Goal: Information Seeking & Learning: Compare options

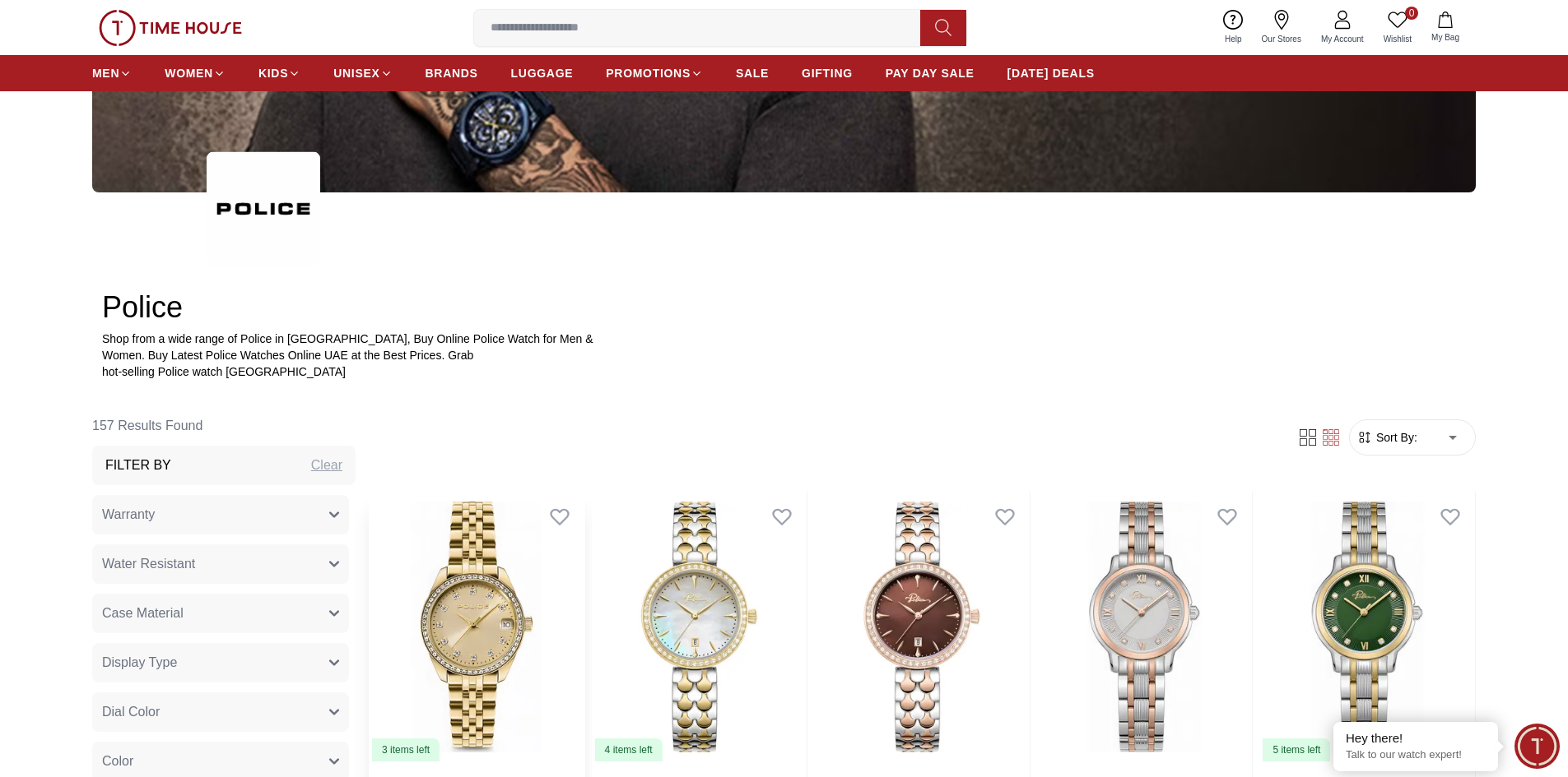
scroll to position [329, 0]
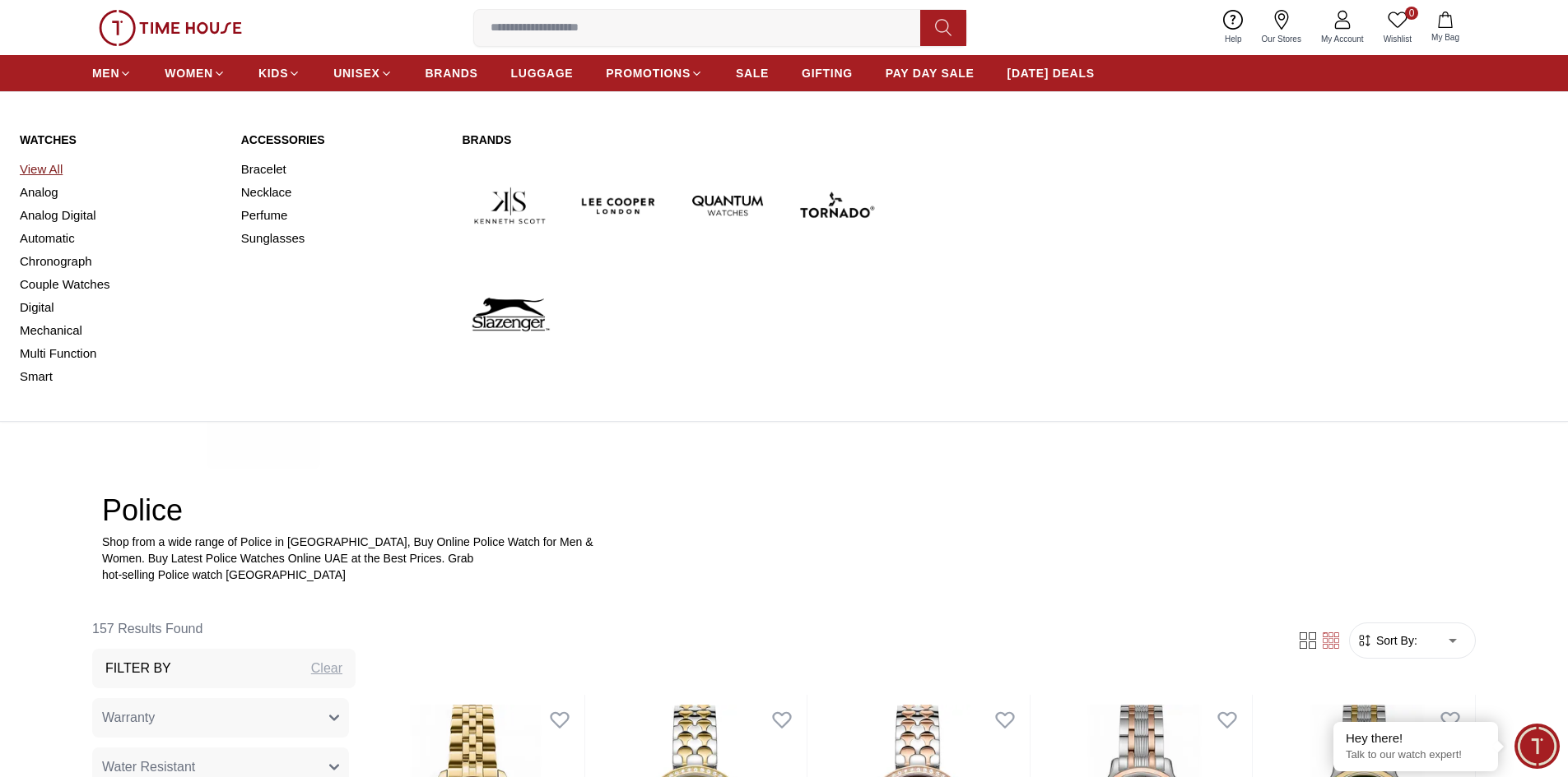
click at [61, 161] on link "View All" at bounding box center [121, 169] width 201 height 23
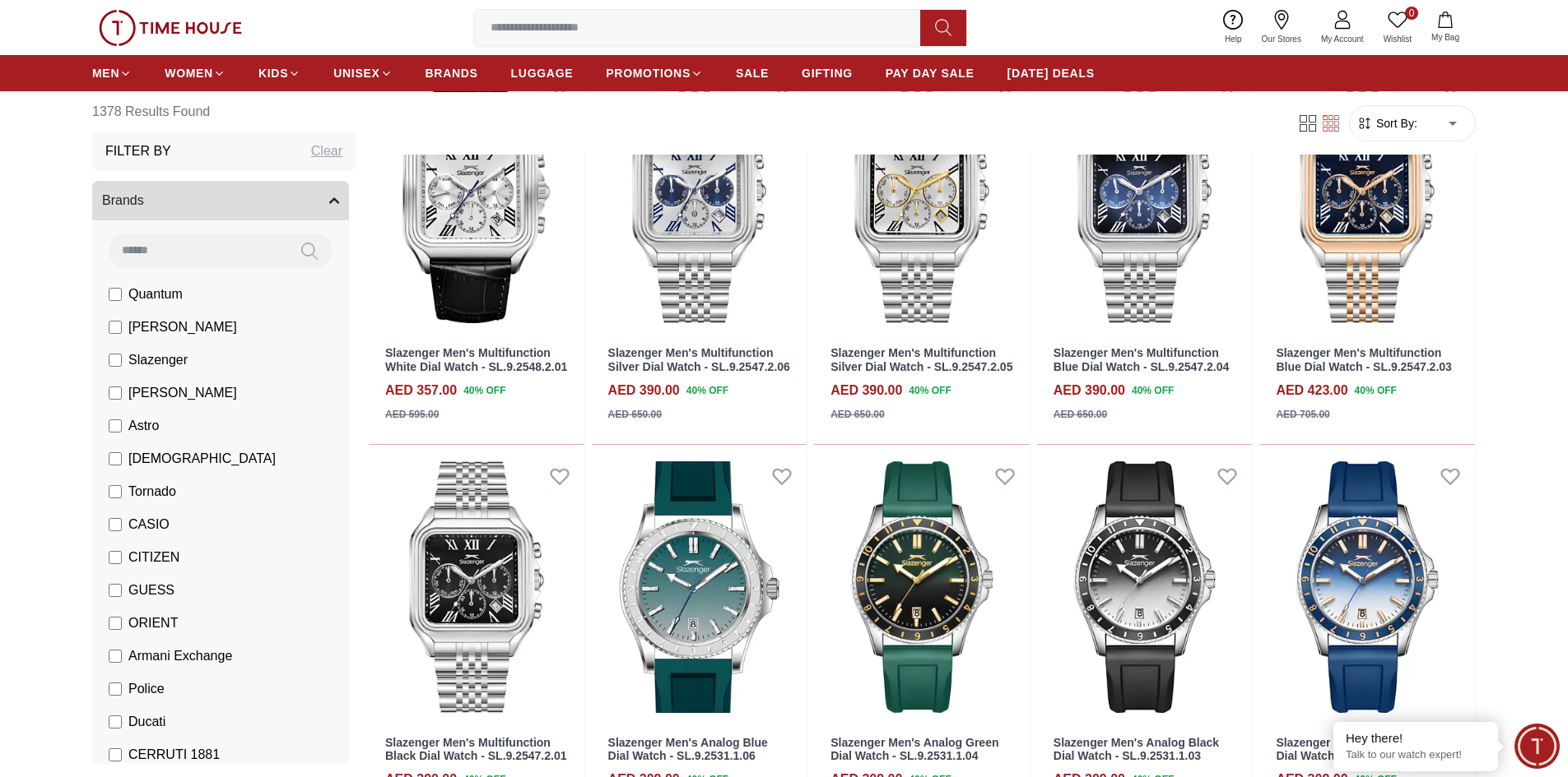
scroll to position [987, 0]
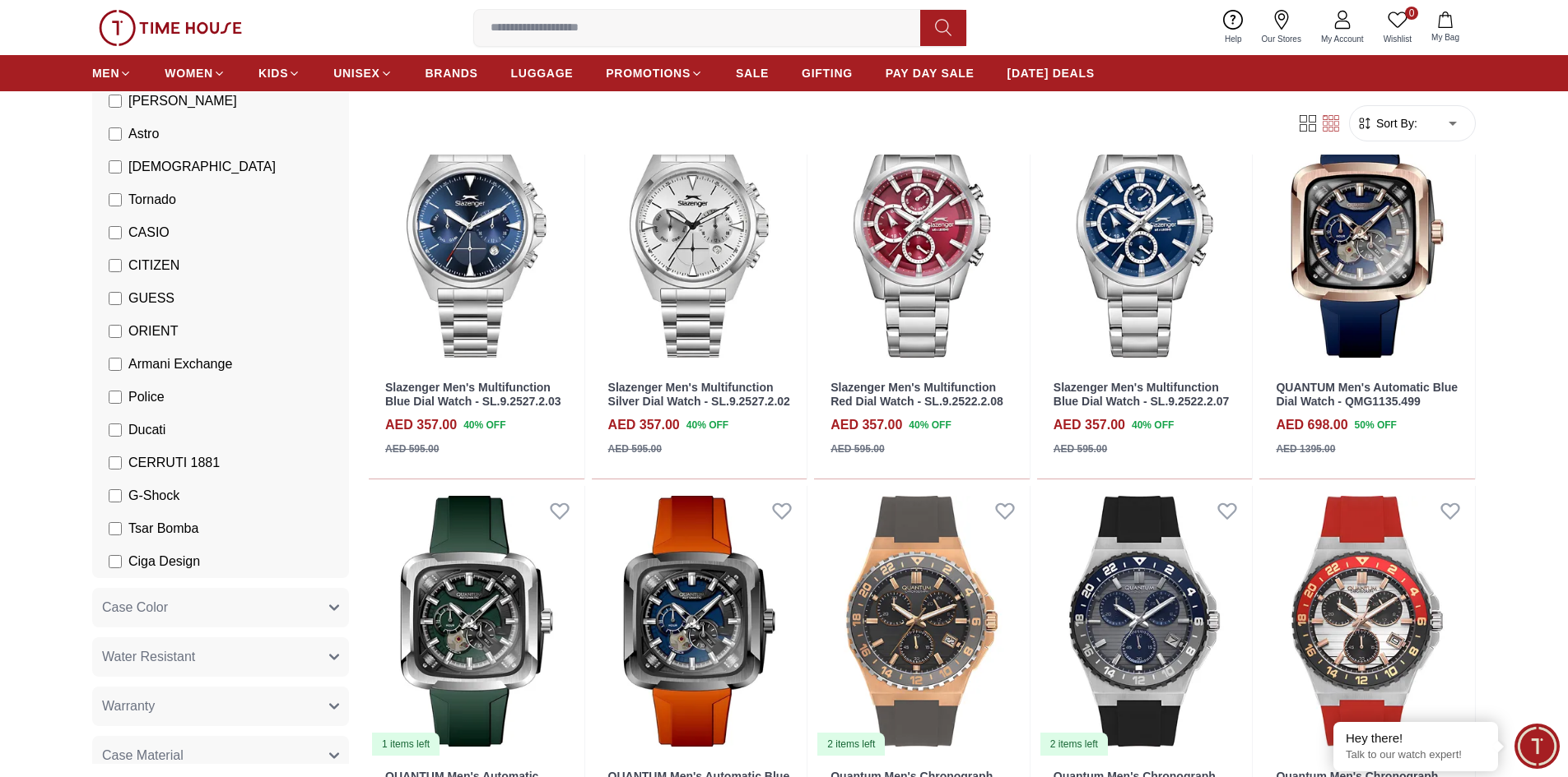
scroll to position [329, 0]
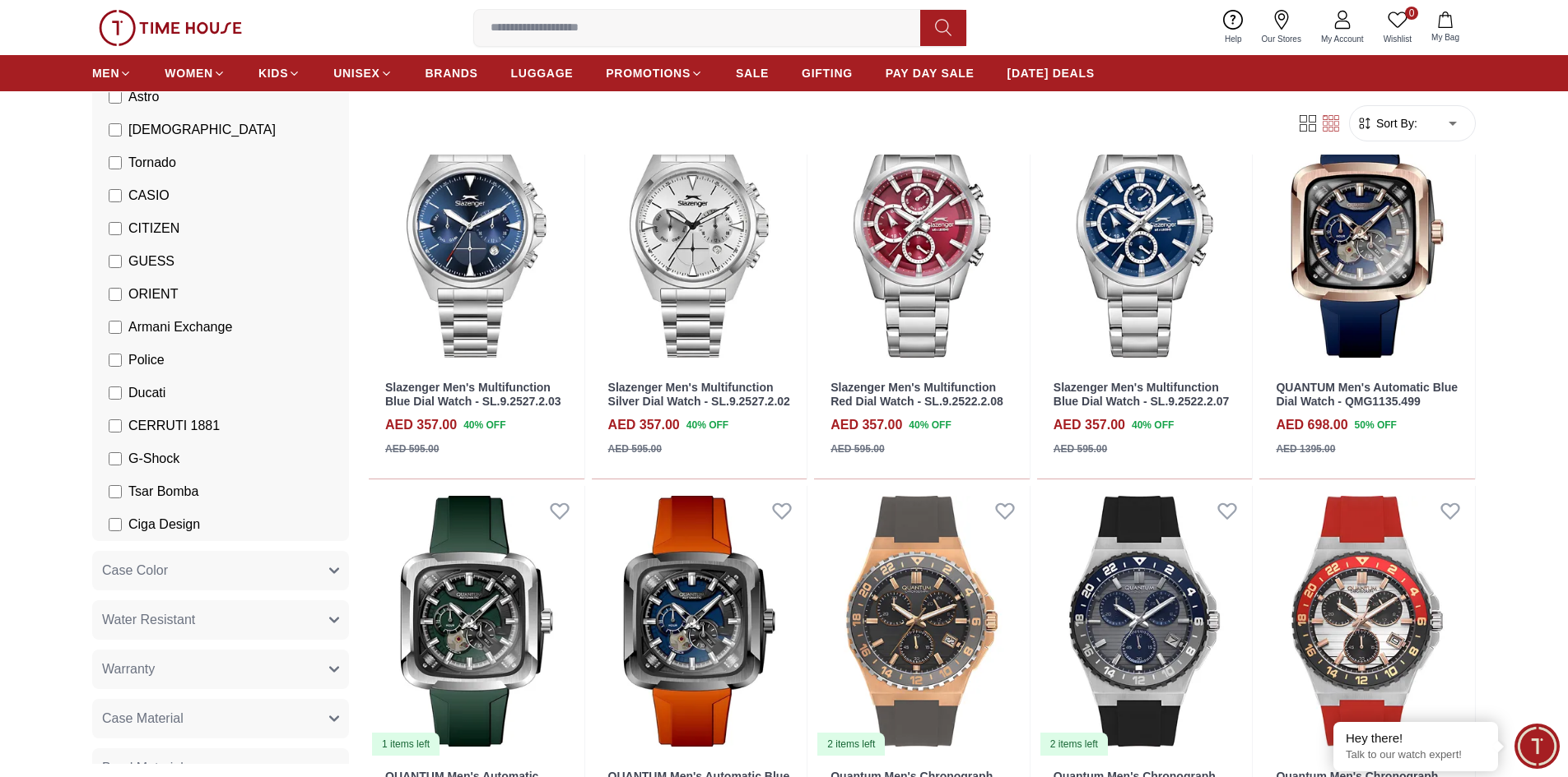
click at [143, 352] on span "Police" at bounding box center [147, 360] width 36 height 20
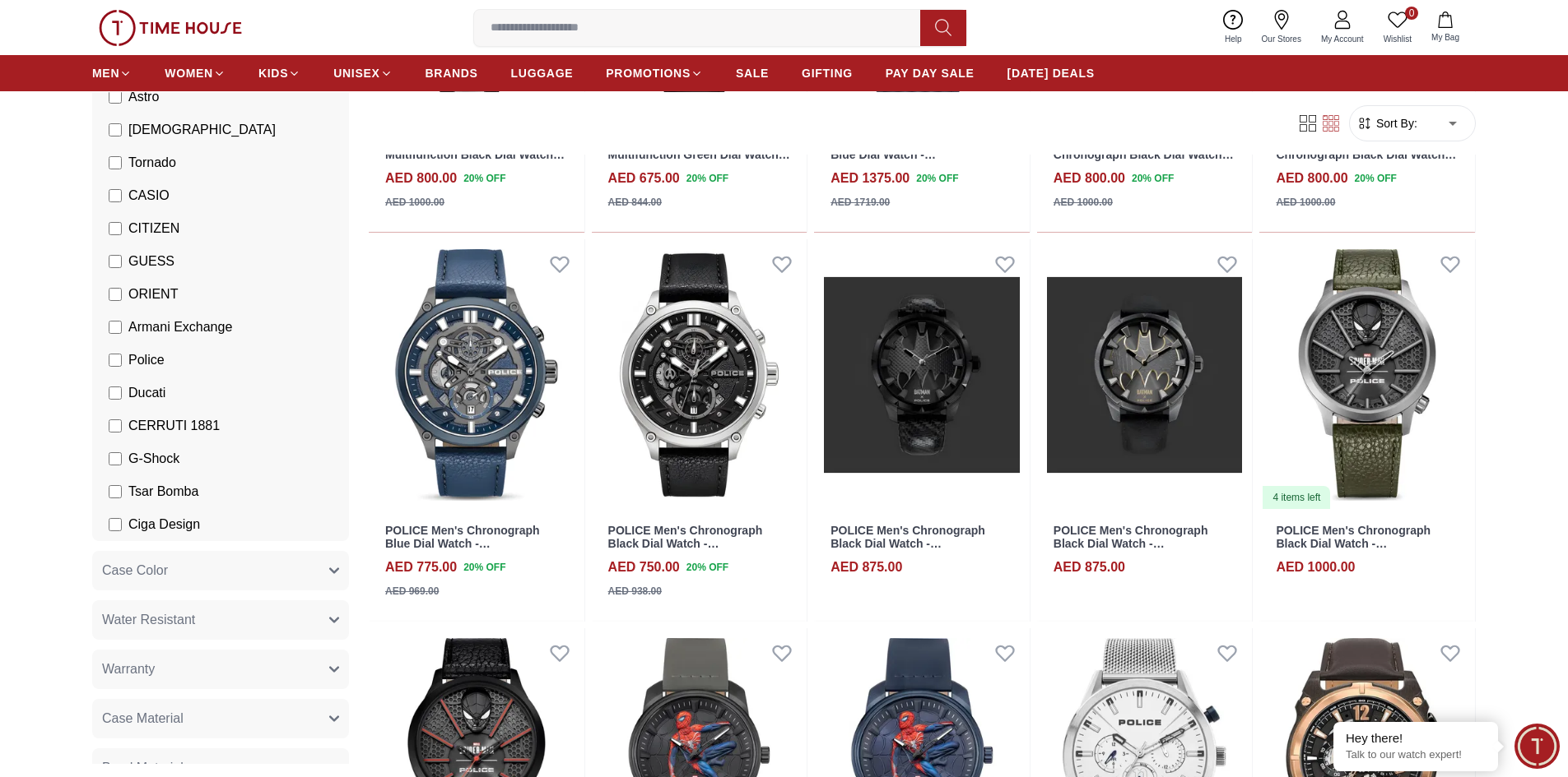
scroll to position [2468, 0]
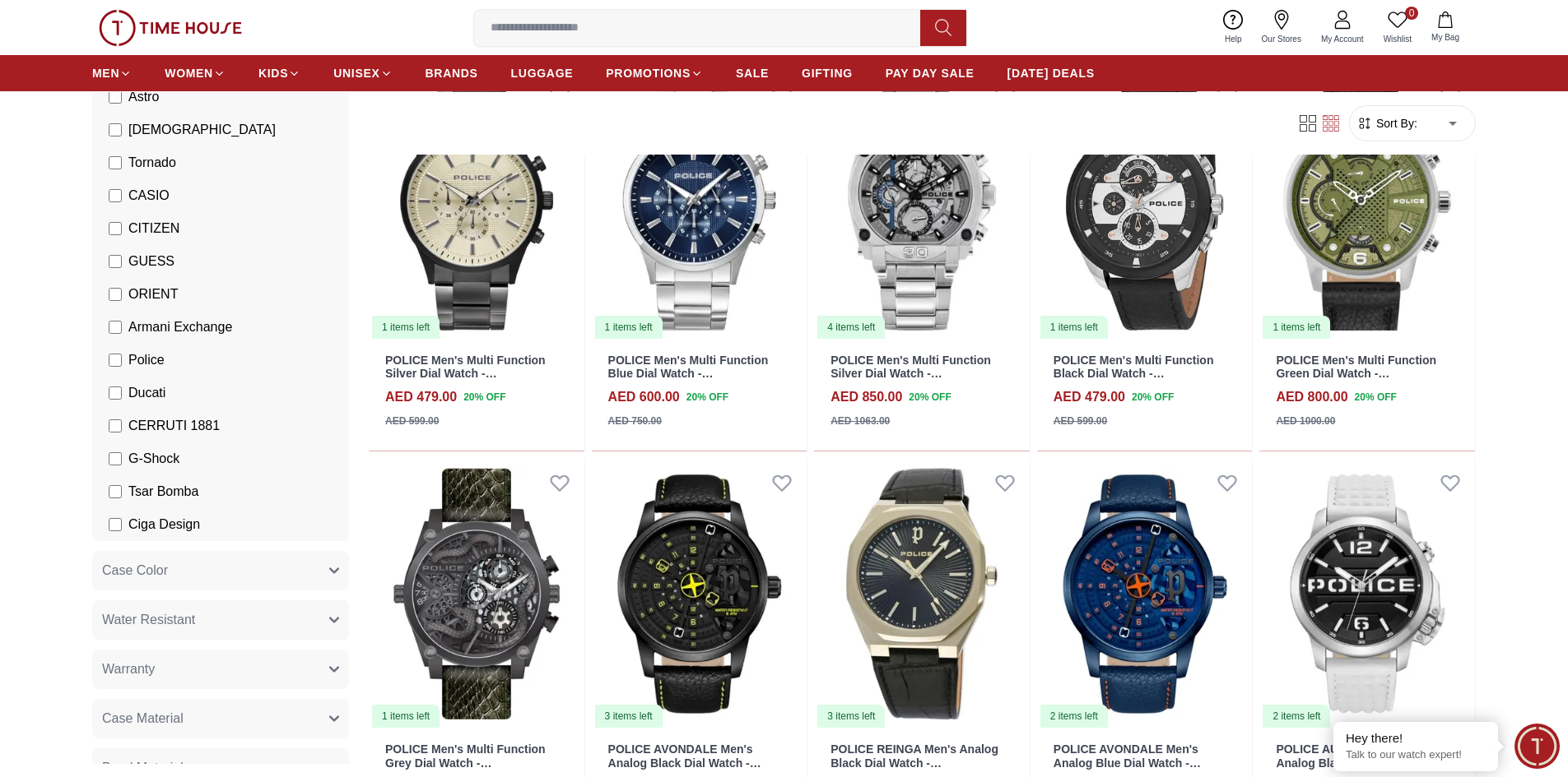
scroll to position [3784, 0]
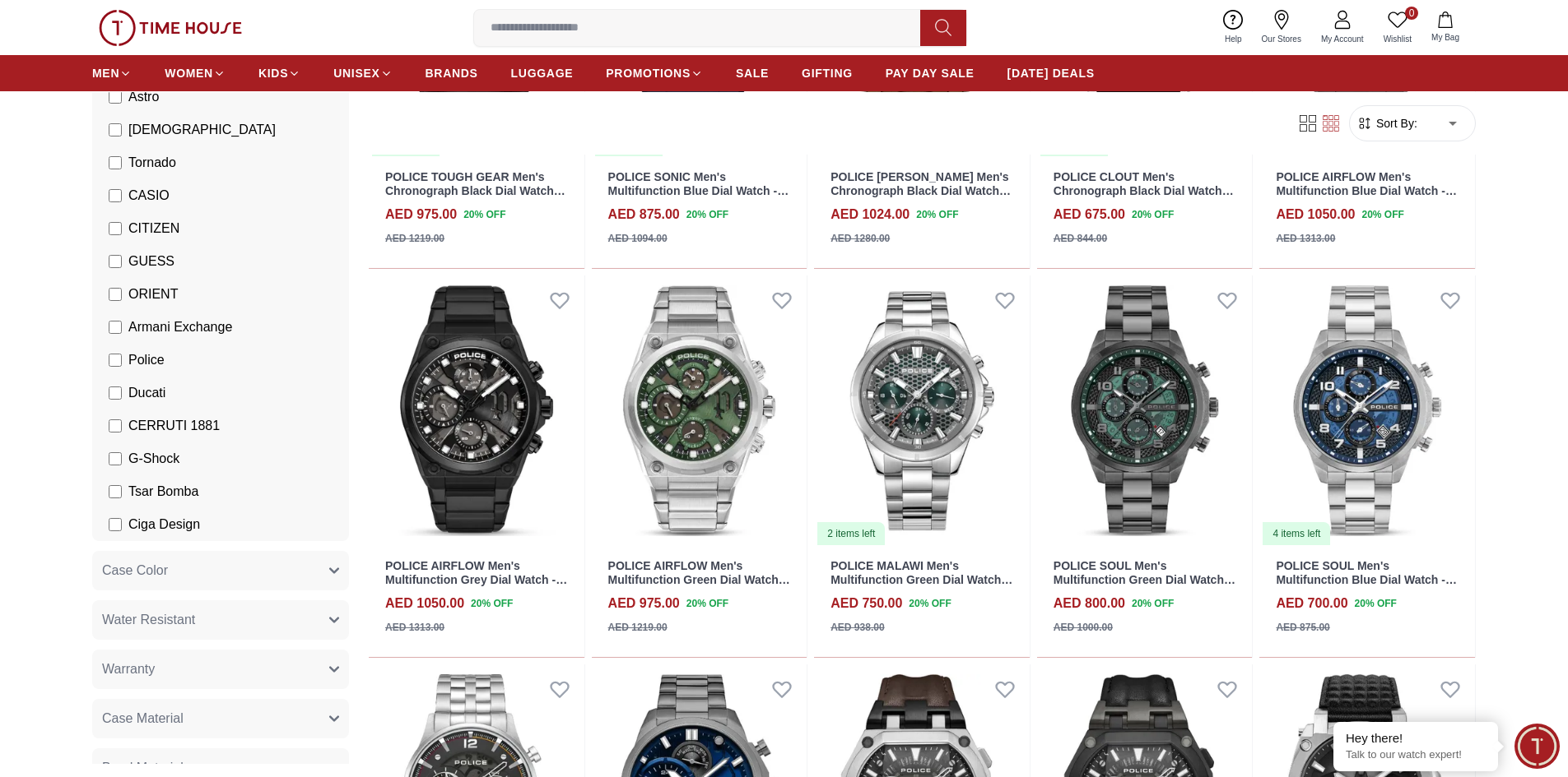
scroll to position [6169, 0]
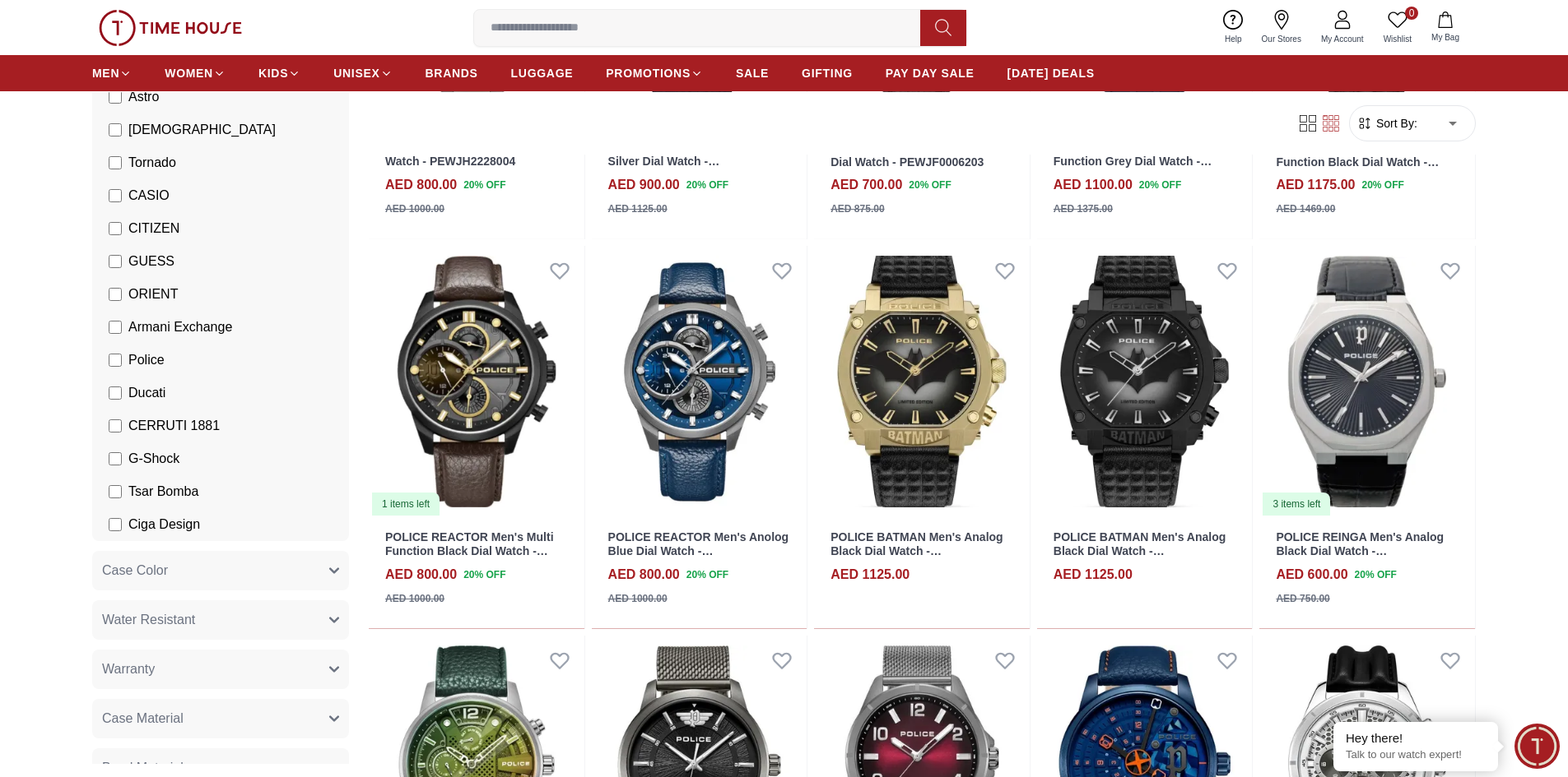
scroll to position [7814, 0]
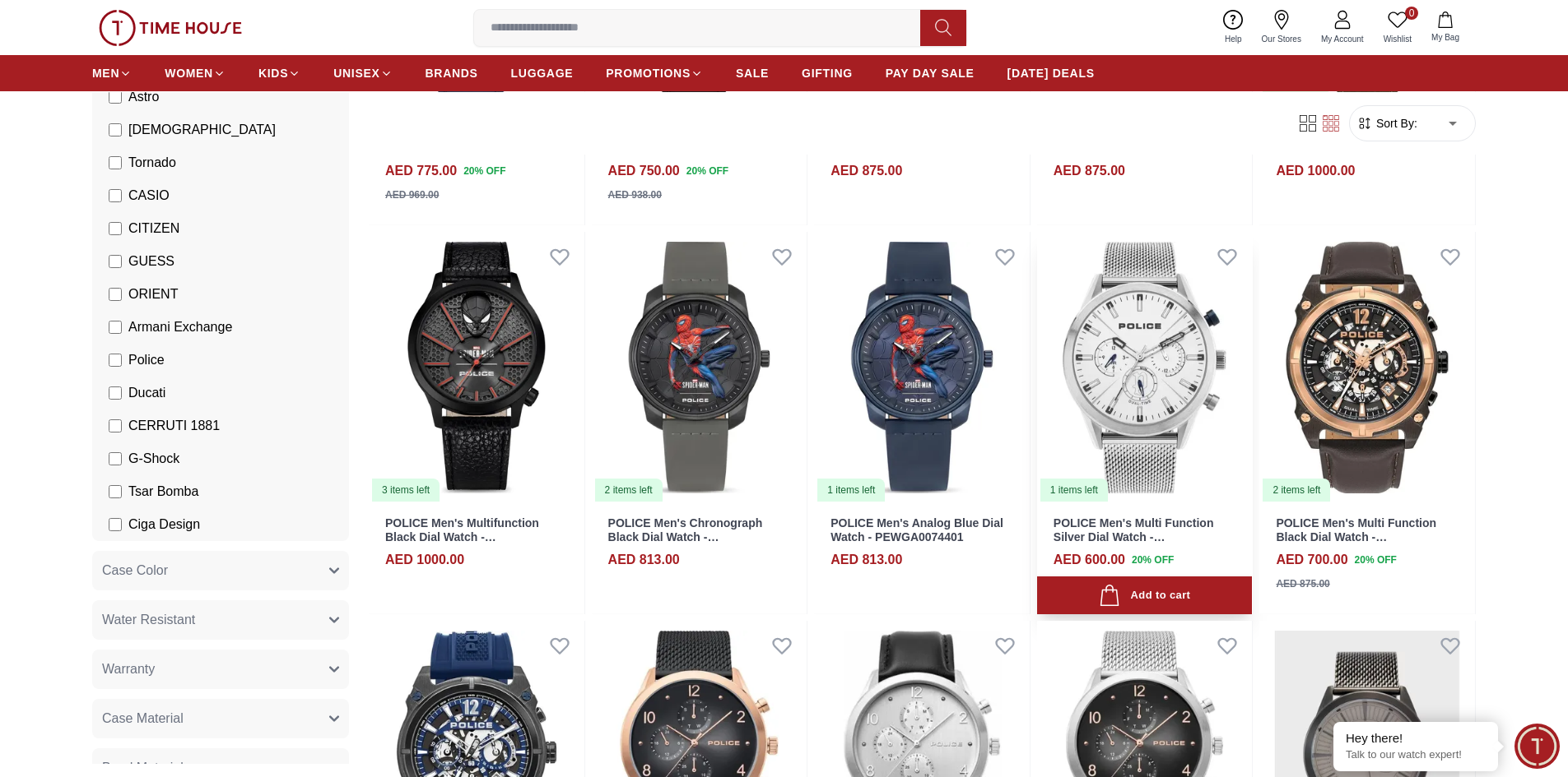
scroll to position [2758, 0]
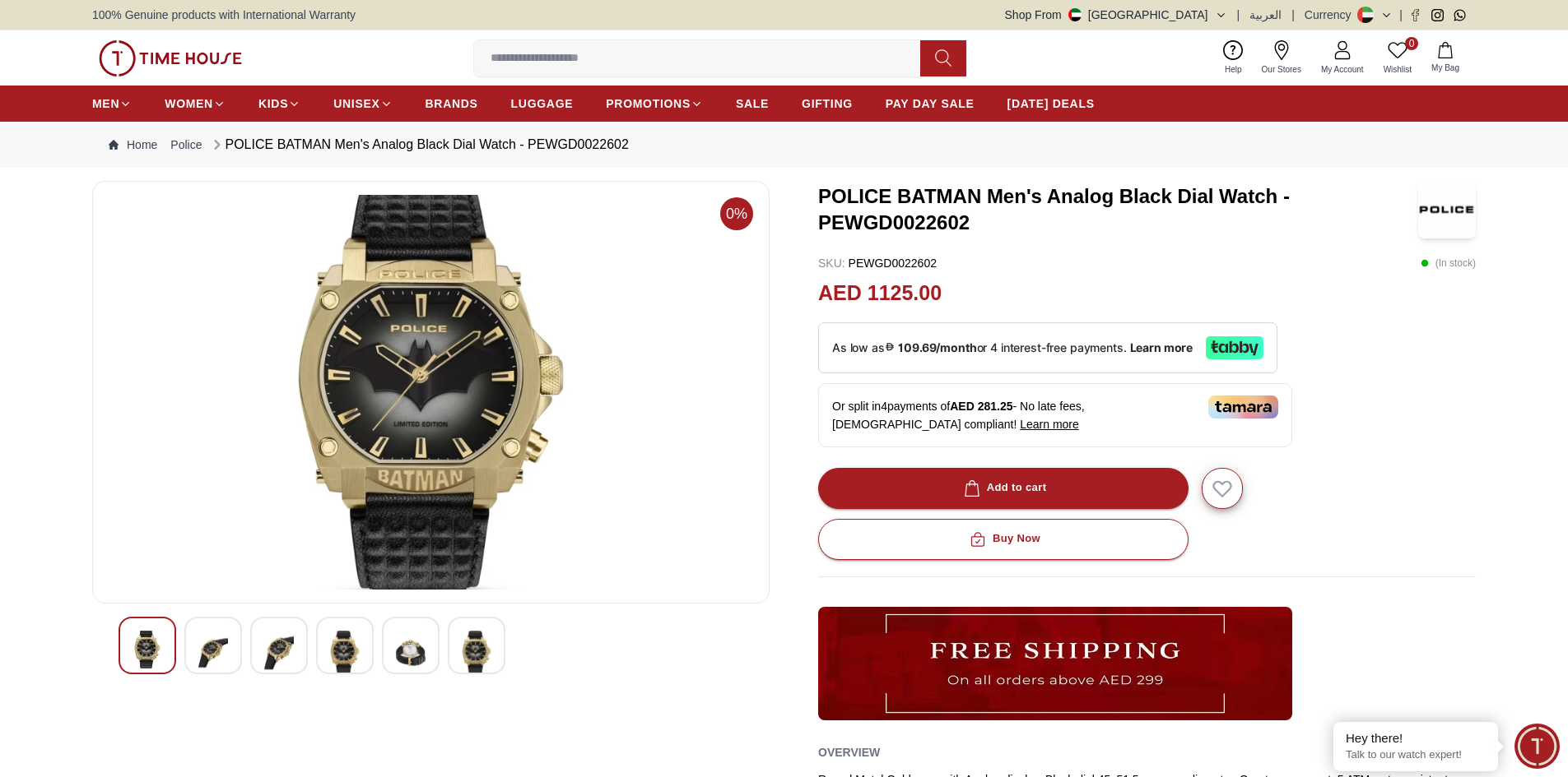
click at [207, 651] on img at bounding box center [213, 653] width 30 height 44
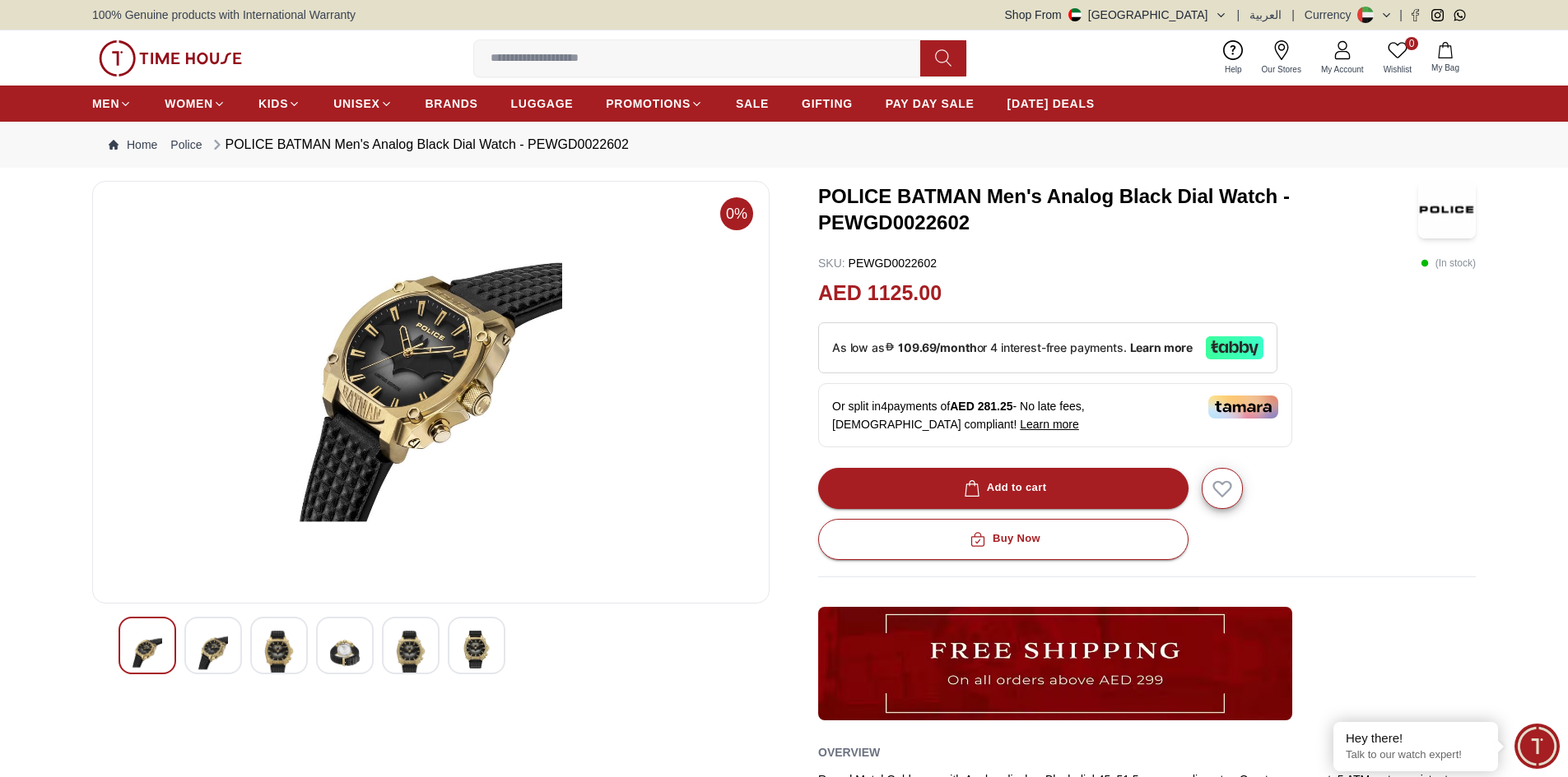
click at [296, 650] on div at bounding box center [279, 645] width 57 height 57
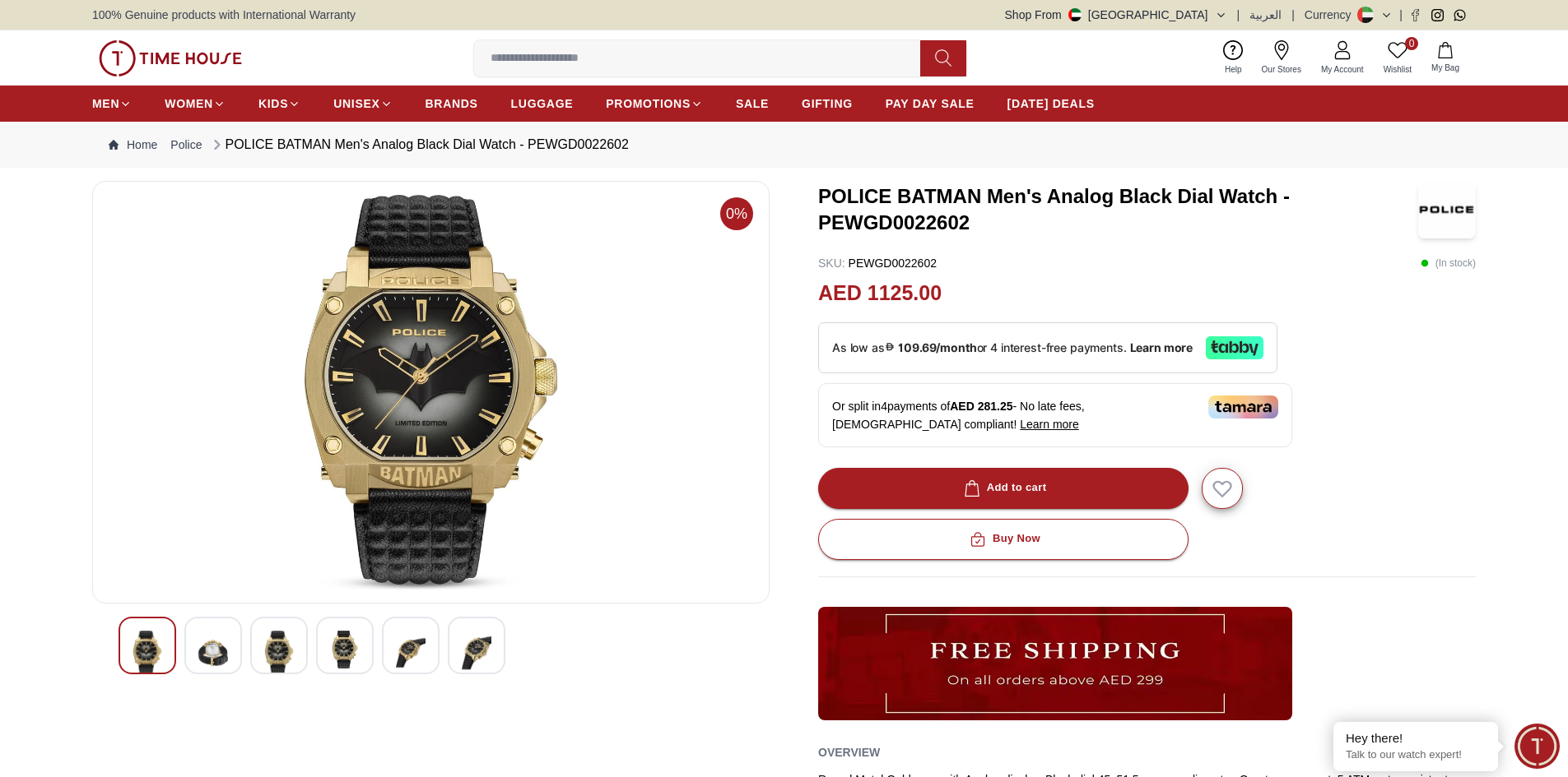
click at [351, 643] on img at bounding box center [344, 650] width 30 height 38
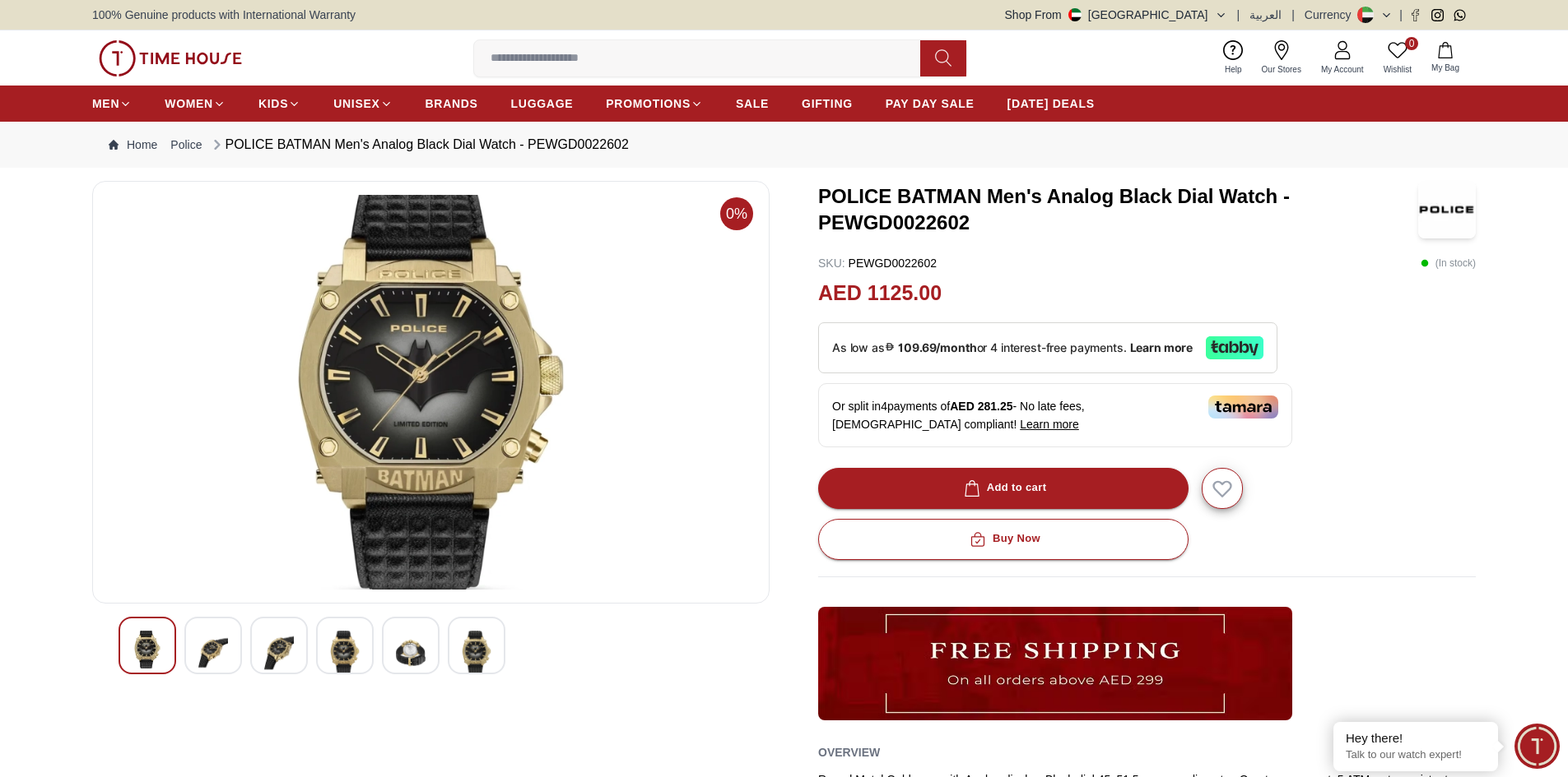
click at [429, 644] on div at bounding box center [410, 645] width 57 height 57
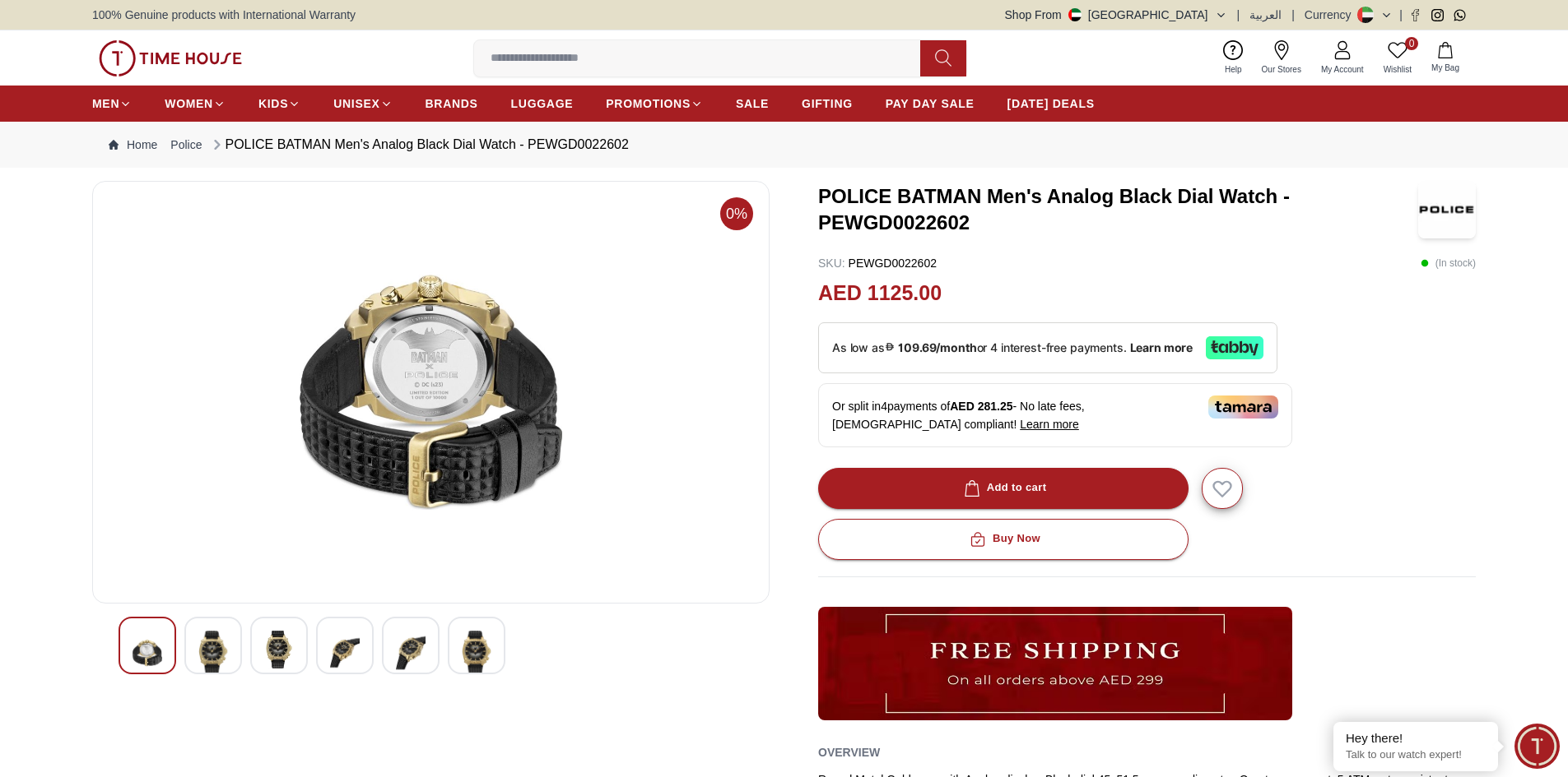
click at [482, 649] on img at bounding box center [476, 653] width 30 height 44
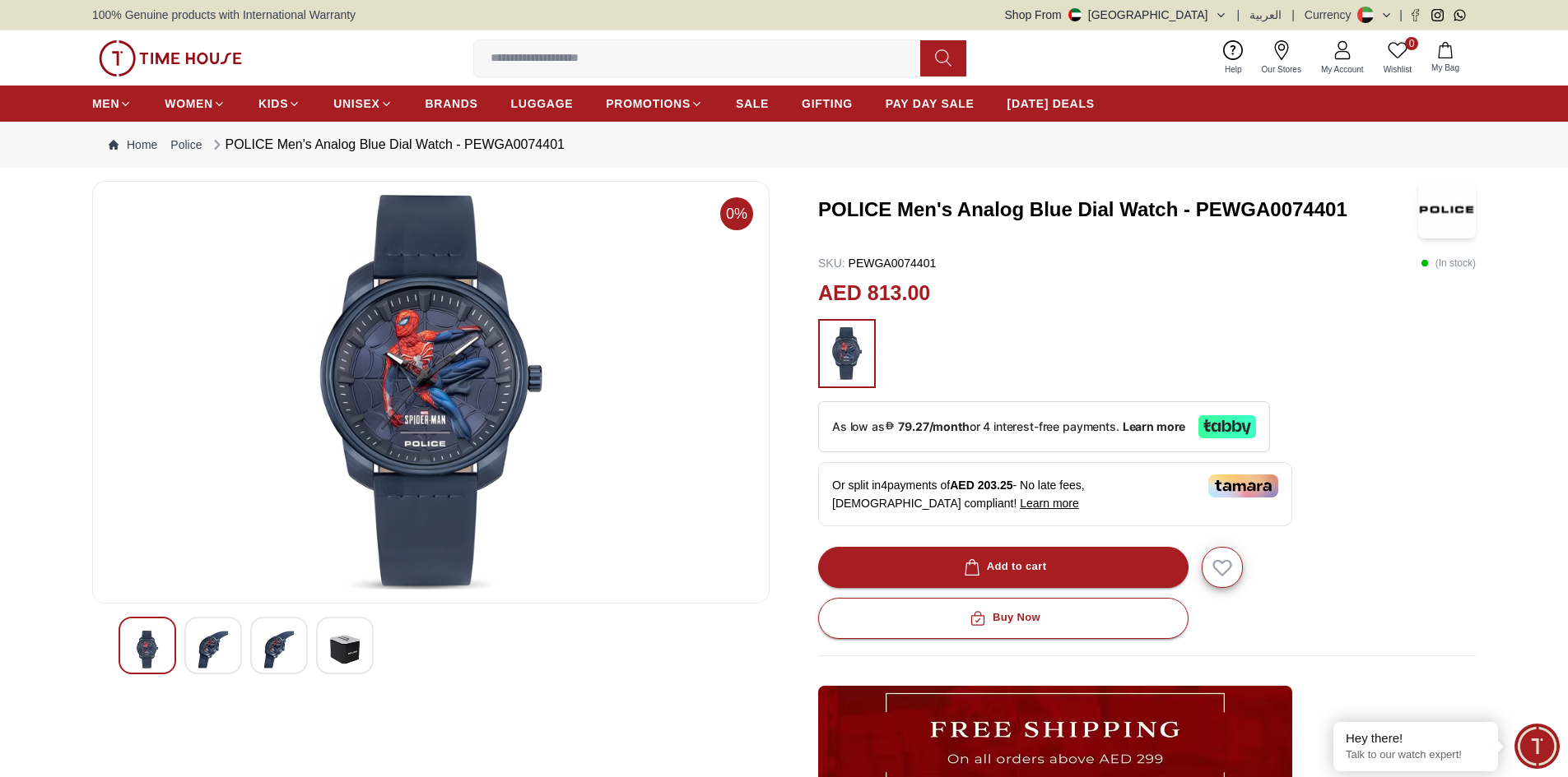
click at [214, 644] on img at bounding box center [213, 650] width 30 height 38
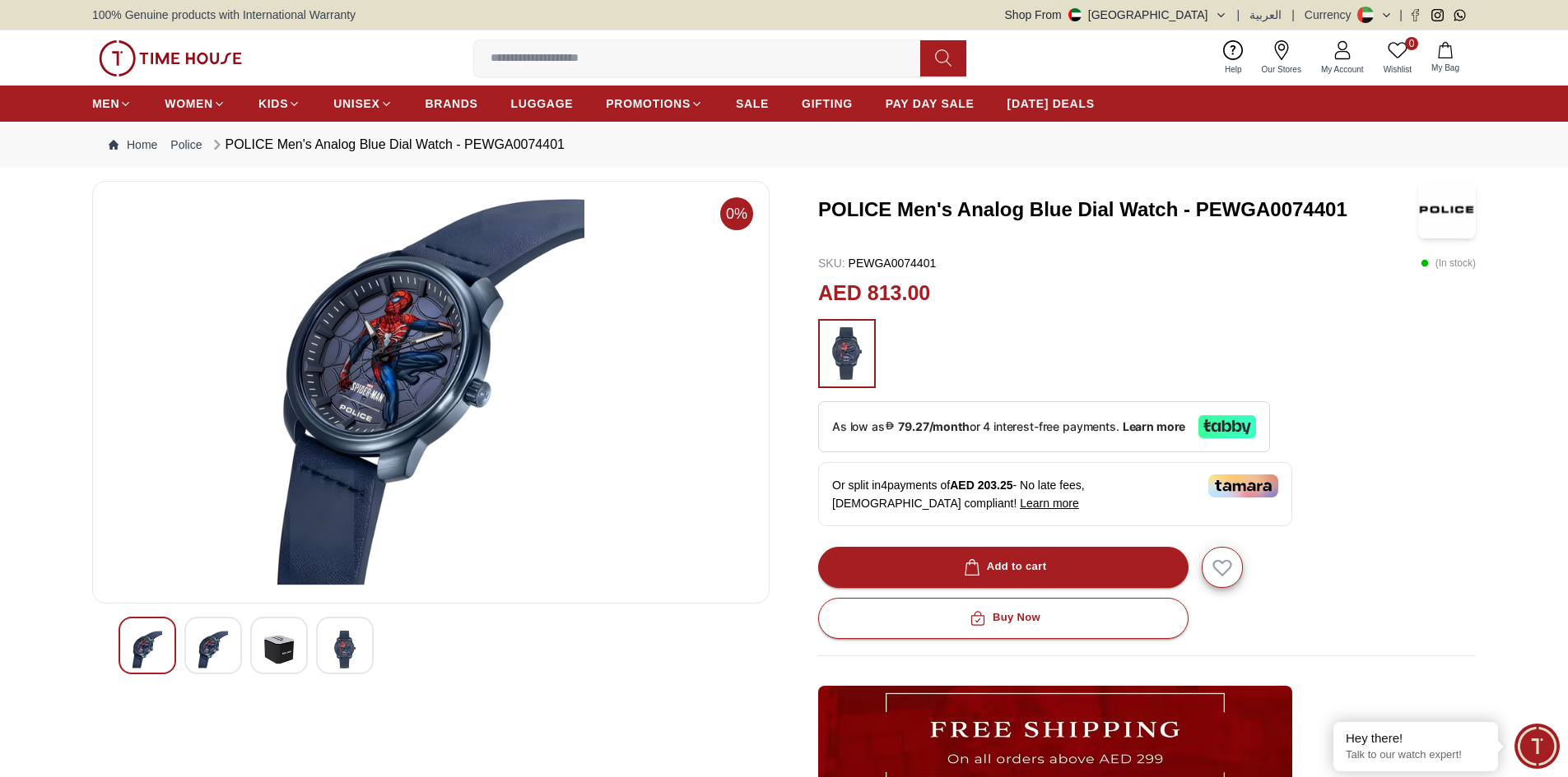
click at [259, 655] on div at bounding box center [279, 645] width 57 height 57
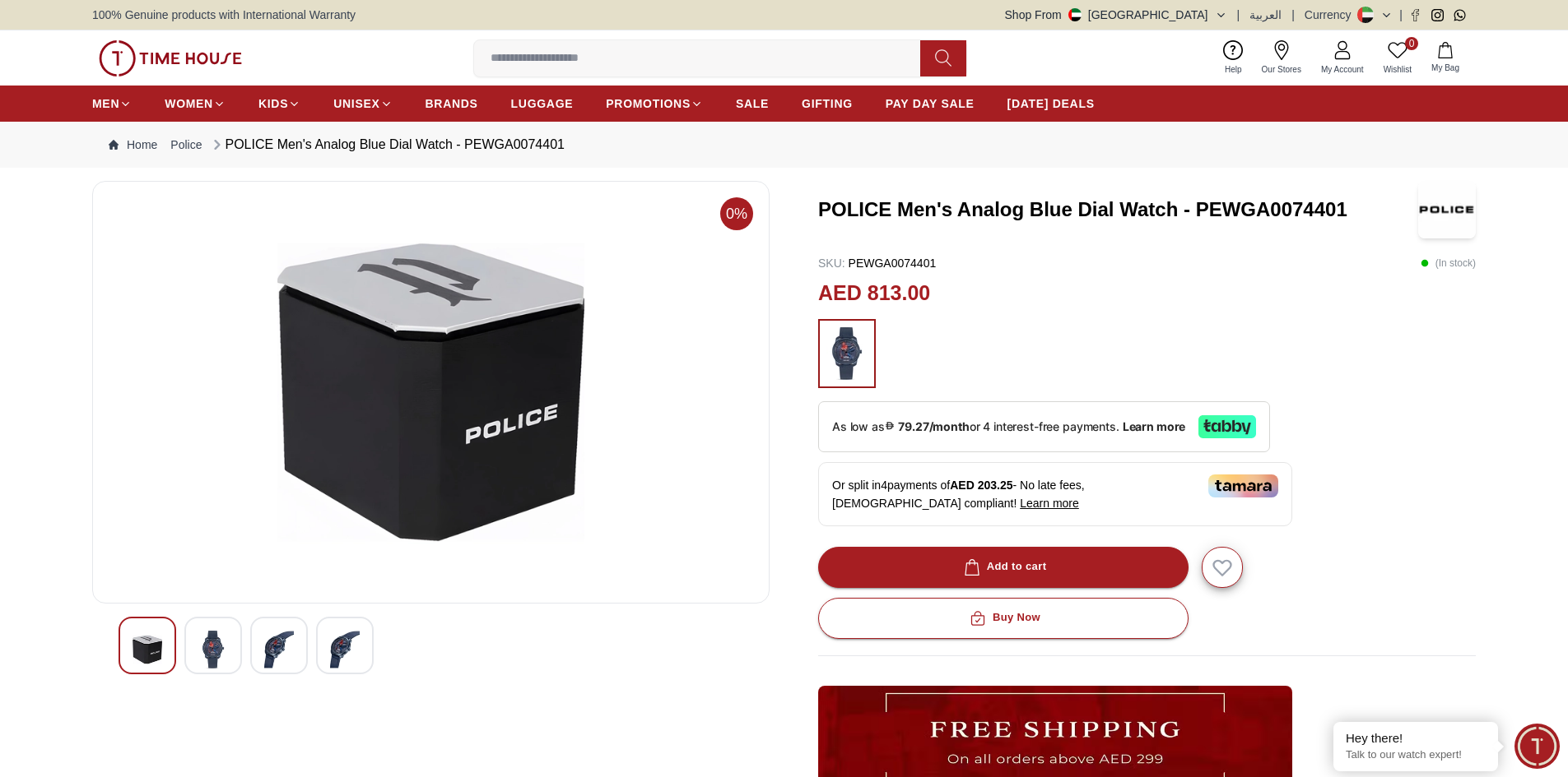
click at [341, 653] on img at bounding box center [344, 650] width 30 height 38
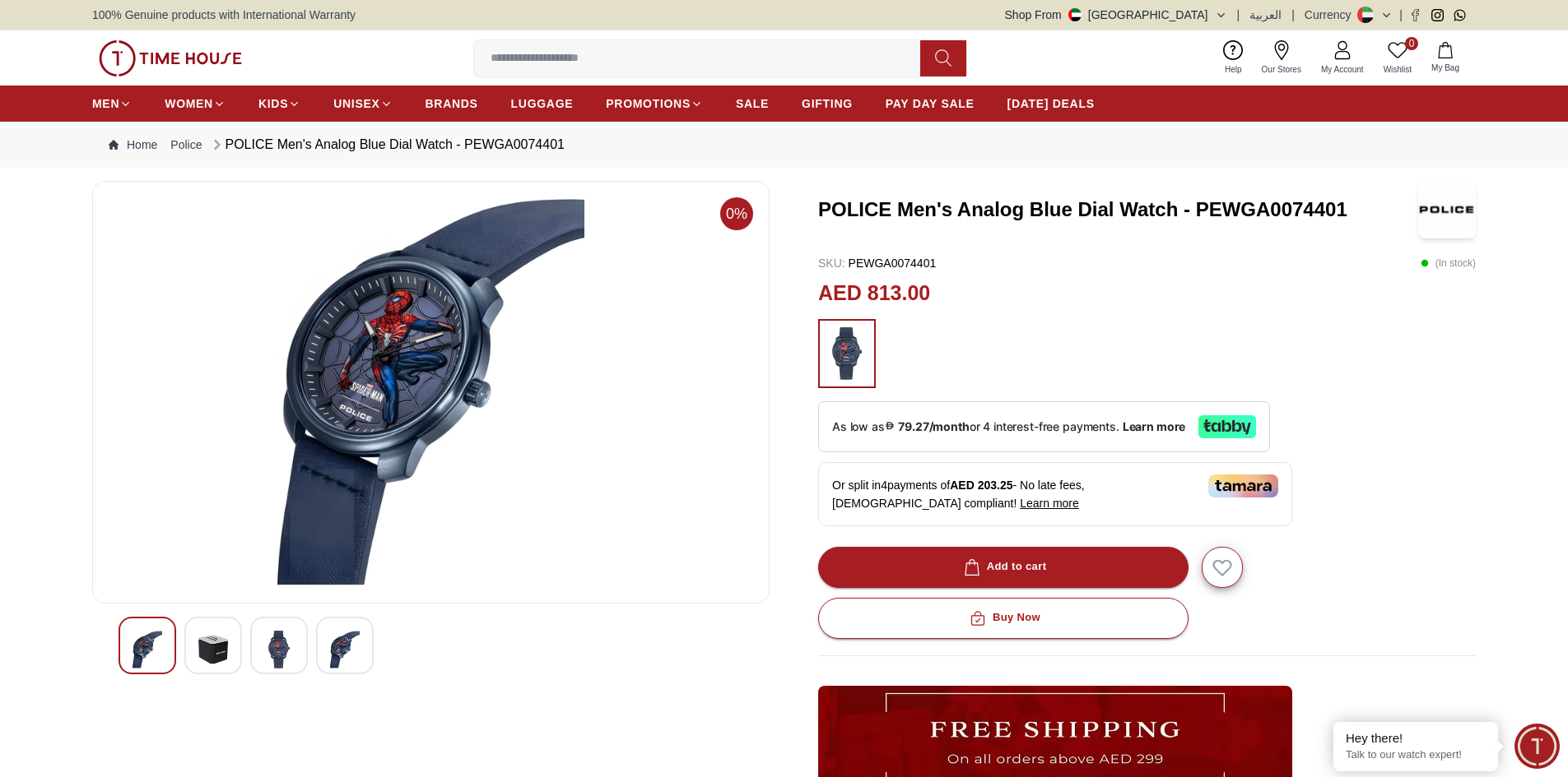
click at [364, 637] on div at bounding box center [344, 645] width 57 height 57
click at [360, 647] on div at bounding box center [344, 645] width 57 height 57
